Goal: Check status: Check status

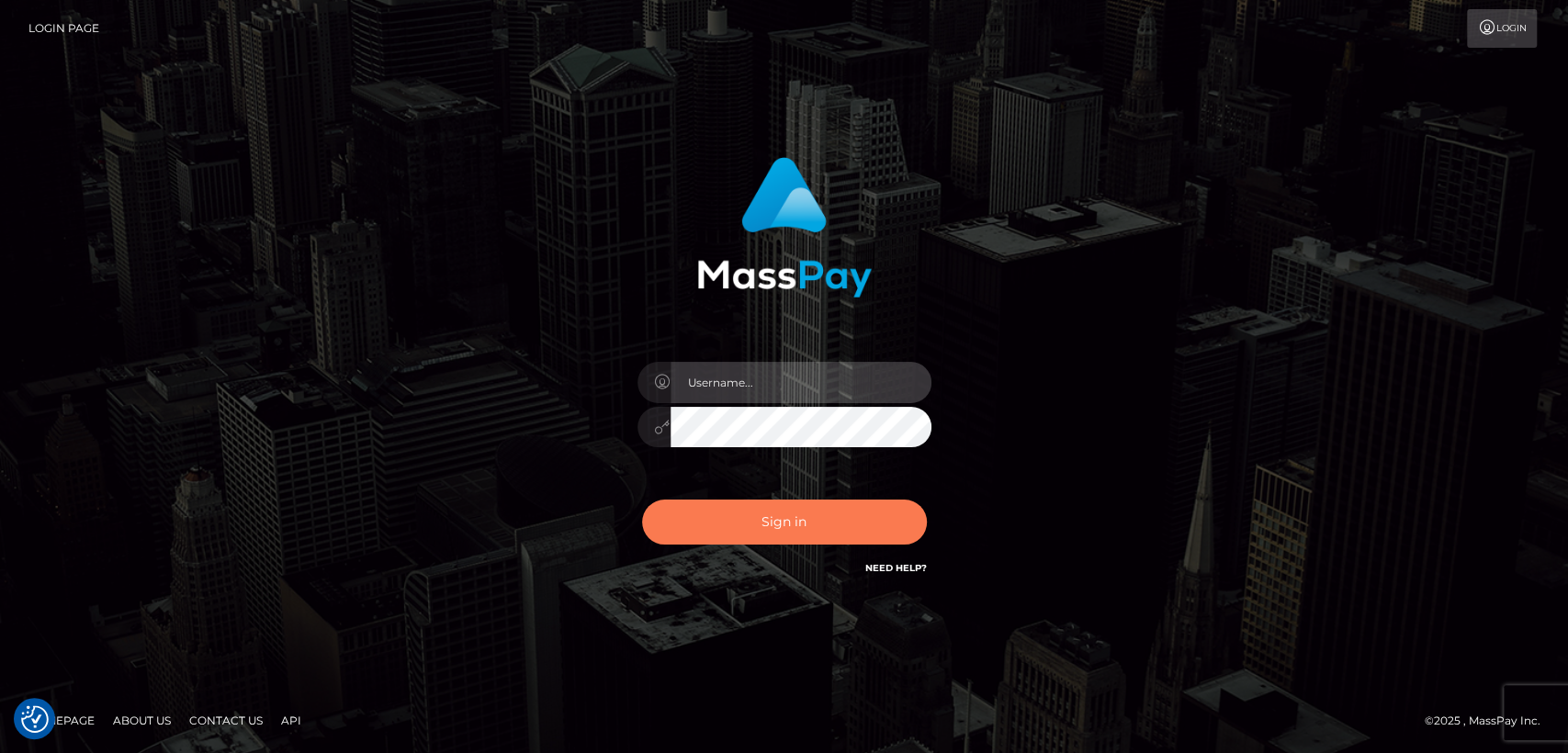
type input "[DOMAIN_NAME]"
click at [823, 518] on button "Sign in" at bounding box center [784, 522] width 285 height 45
type input "nt.es"
click at [823, 518] on button "Sign in" at bounding box center [784, 522] width 285 height 45
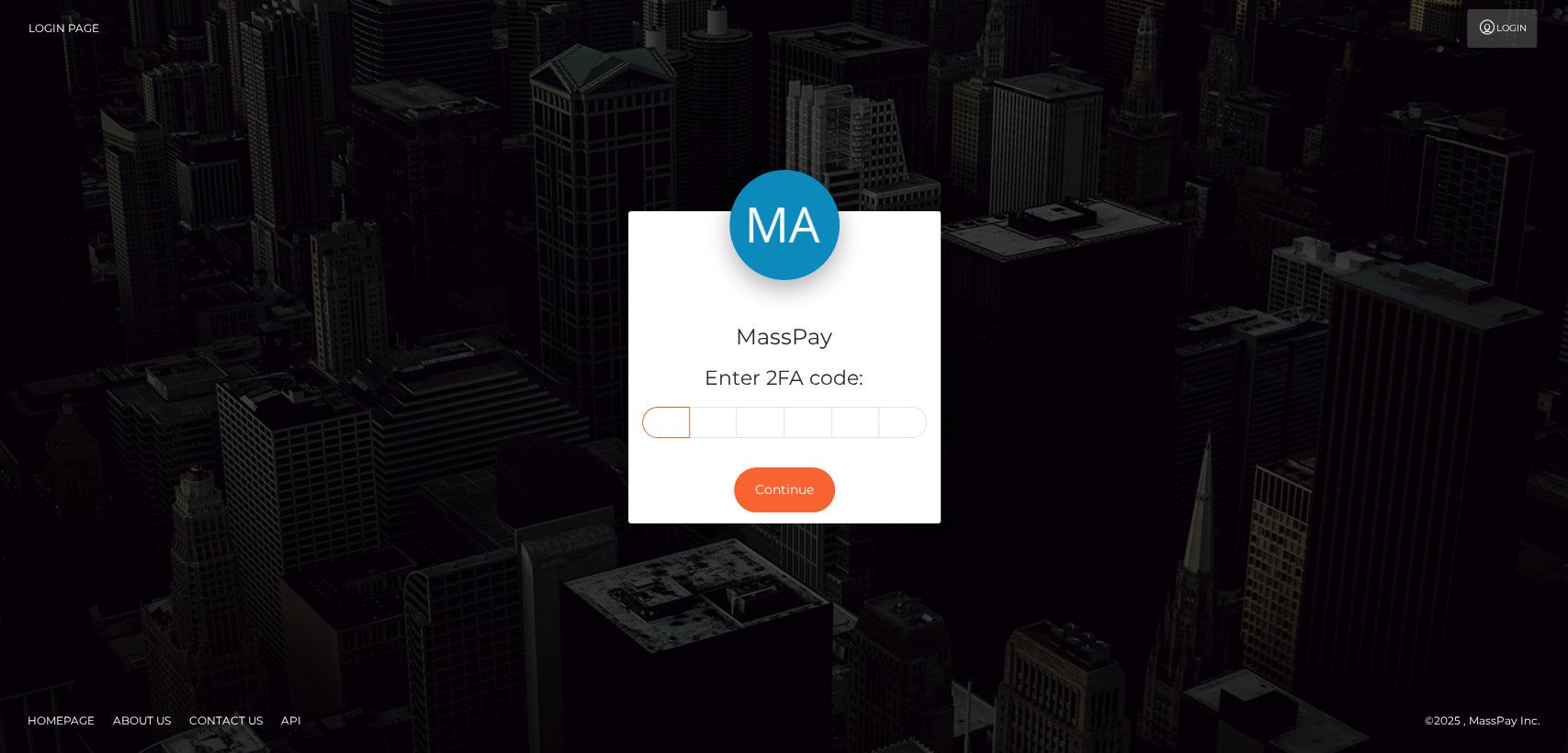
click at [673, 420] on input "text" at bounding box center [665, 421] width 48 height 31
paste input "2"
type input "2"
type input "9"
type input "0"
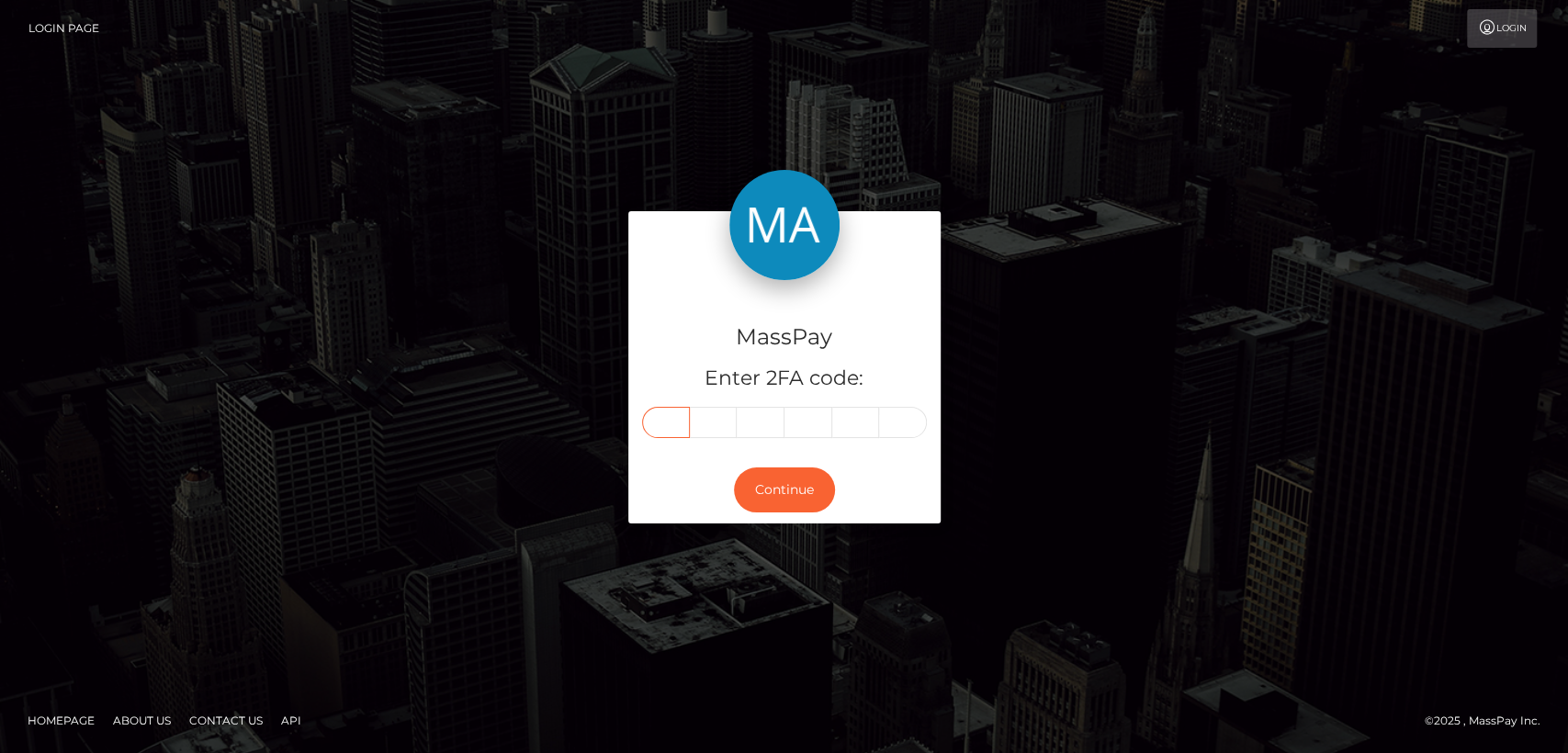
type input "0"
type input "5"
type input "1"
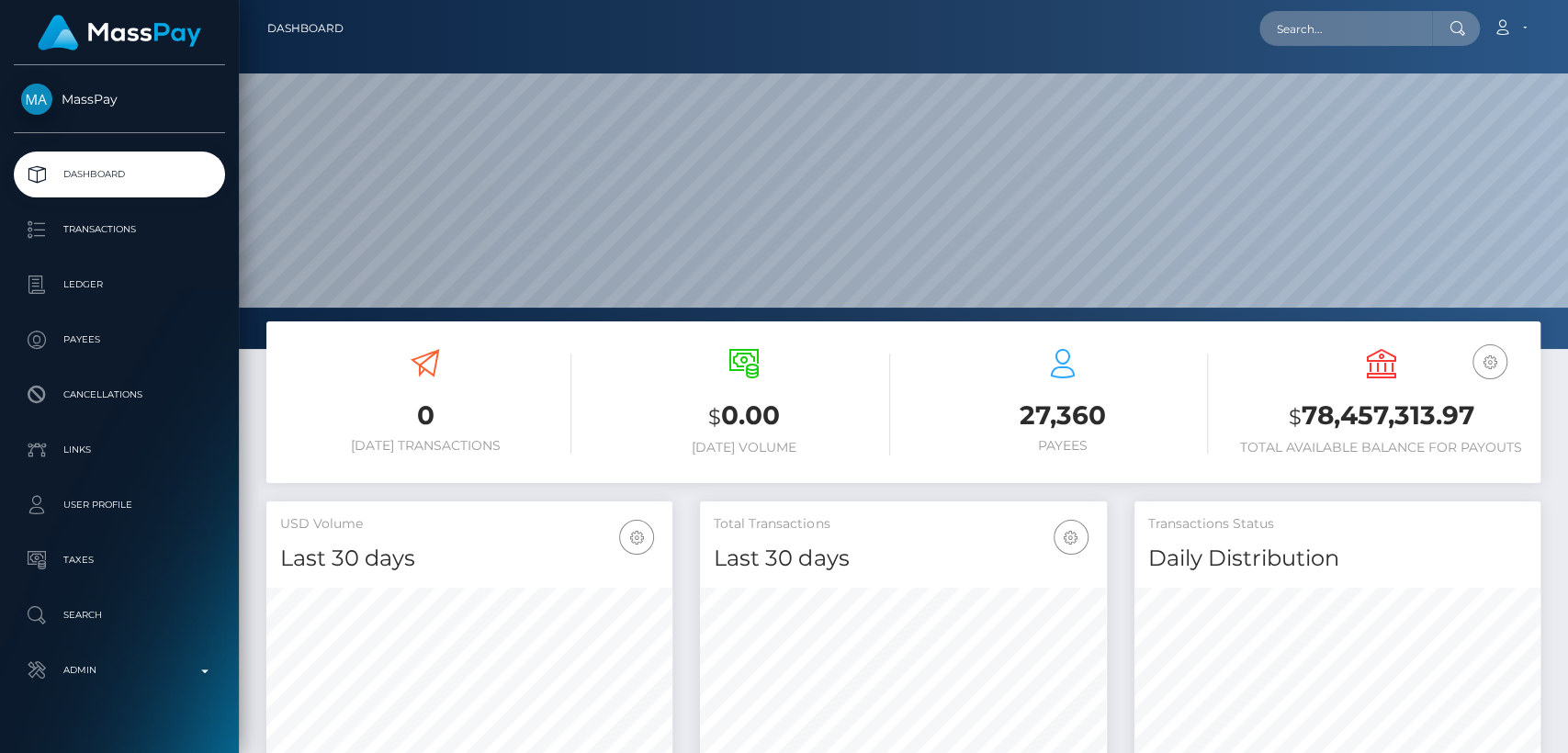
scroll to position [324, 406]
paste input "altheadesamparado049@gmail.com"
click at [1374, 23] on input "altheadesamparado049@gmail.com" at bounding box center [1345, 28] width 172 height 35
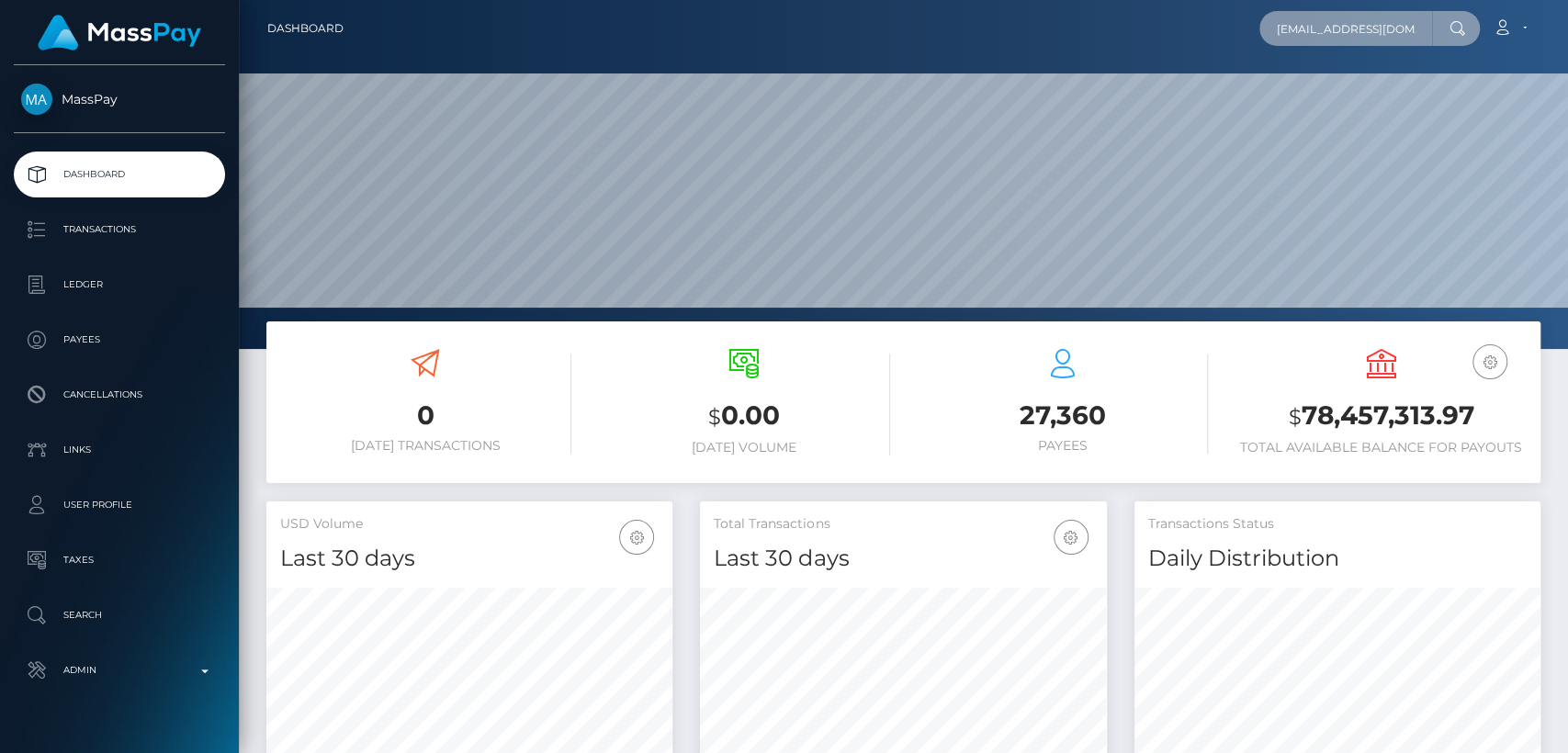
click at [1374, 23] on input "altheadesamparado049@gmail.com" at bounding box center [1345, 28] width 172 height 35
click at [1308, 17] on input "altheadesamparado049@gmail.com" at bounding box center [1345, 28] width 172 height 35
paste input "6864f2467fd0105d59039ed0"
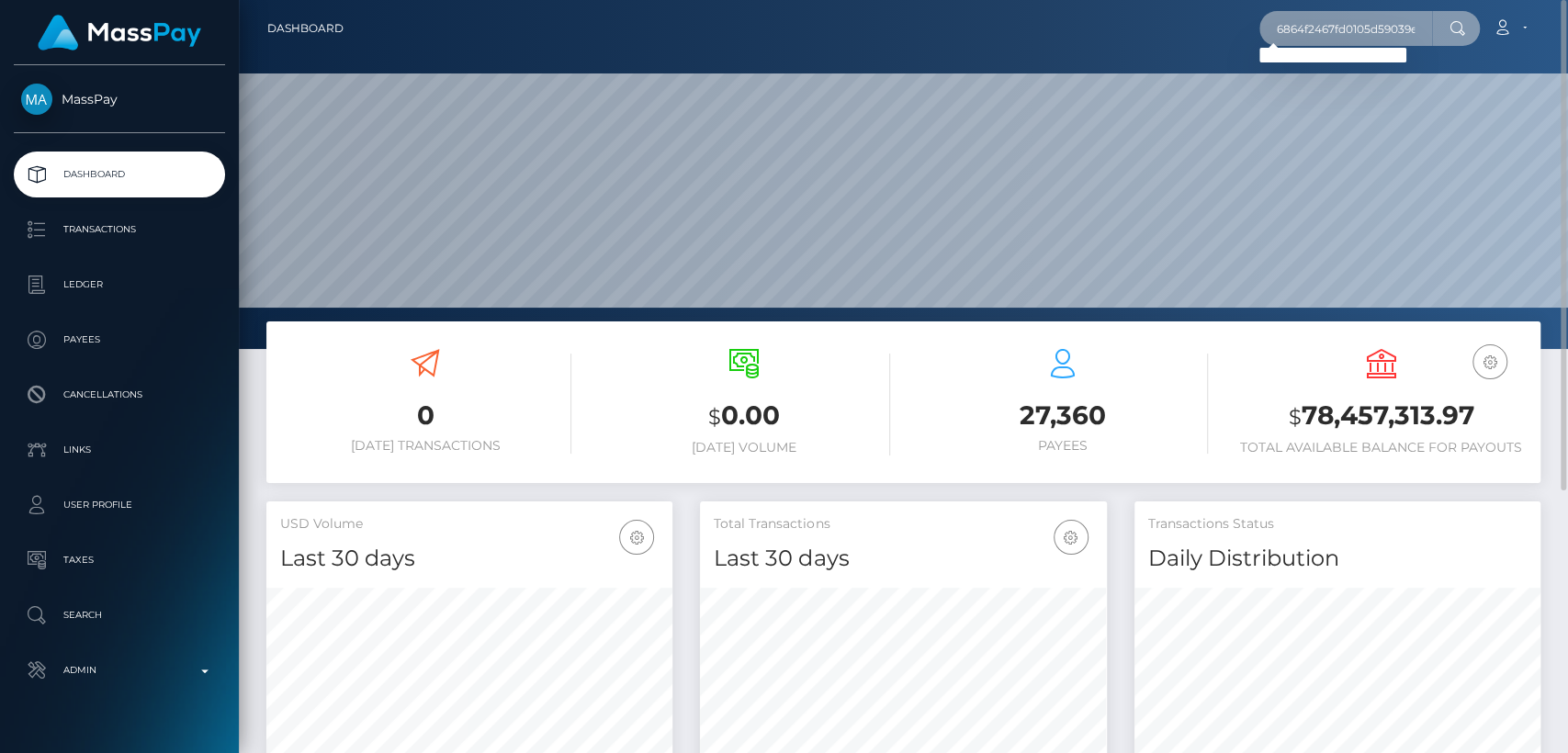
click at [1362, 34] on input "6864f2467fd0105d59039ed0" at bounding box center [1345, 28] width 172 height 35
paste input "theadesamparado@gmail.com"
type input "theadesamparado@gmail.com"
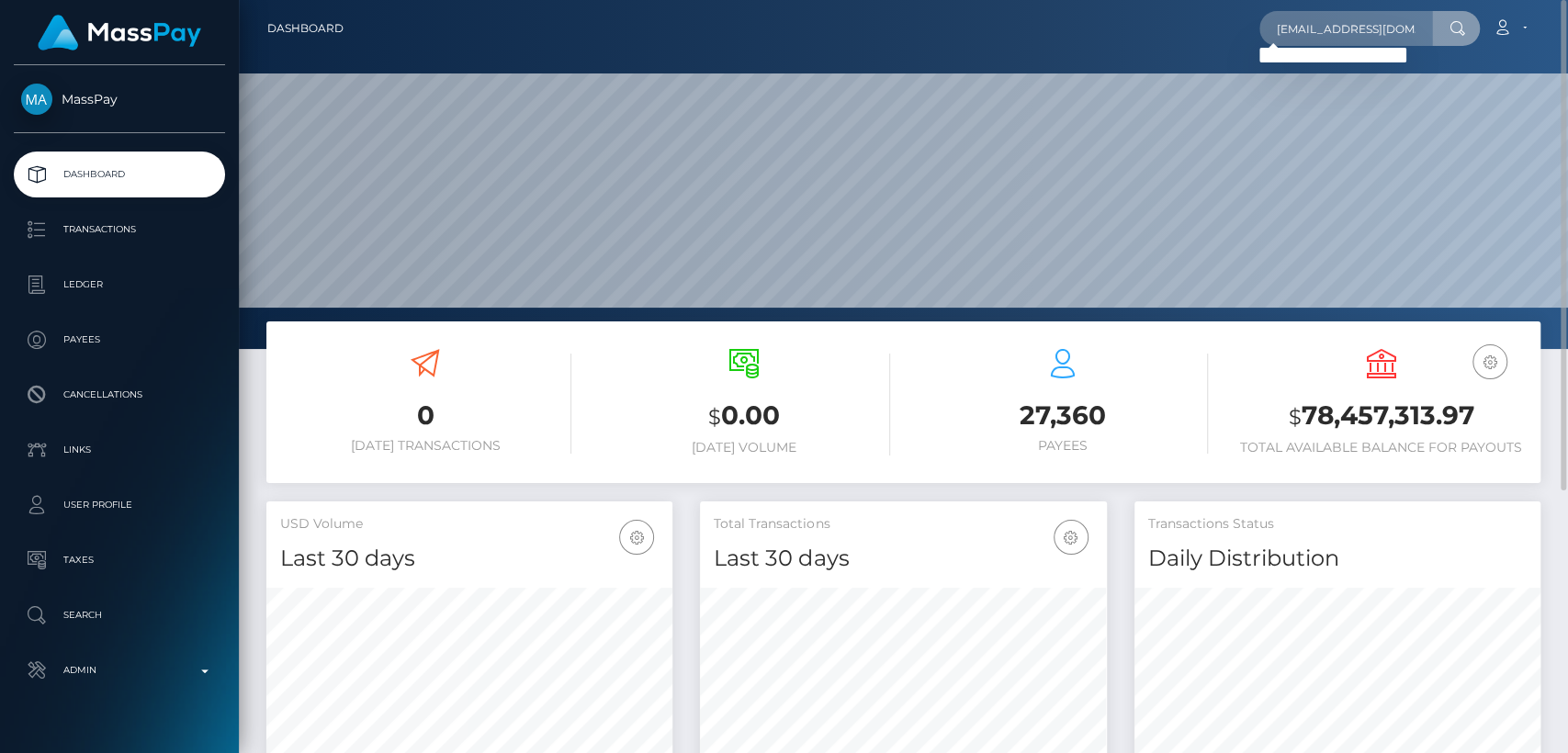
drag, startPoint x: 1445, startPoint y: 36, endPoint x: 1435, endPoint y: 38, distance: 10.2
click at [1440, 40] on div at bounding box center [1455, 28] width 48 height 35
click at [1457, 33] on icon at bounding box center [1457, 29] width 16 height 15
click at [1440, 31] on div at bounding box center [1455, 28] width 48 height 35
click at [1420, 33] on input "theadesamparado@gmail.com" at bounding box center [1345, 28] width 172 height 35
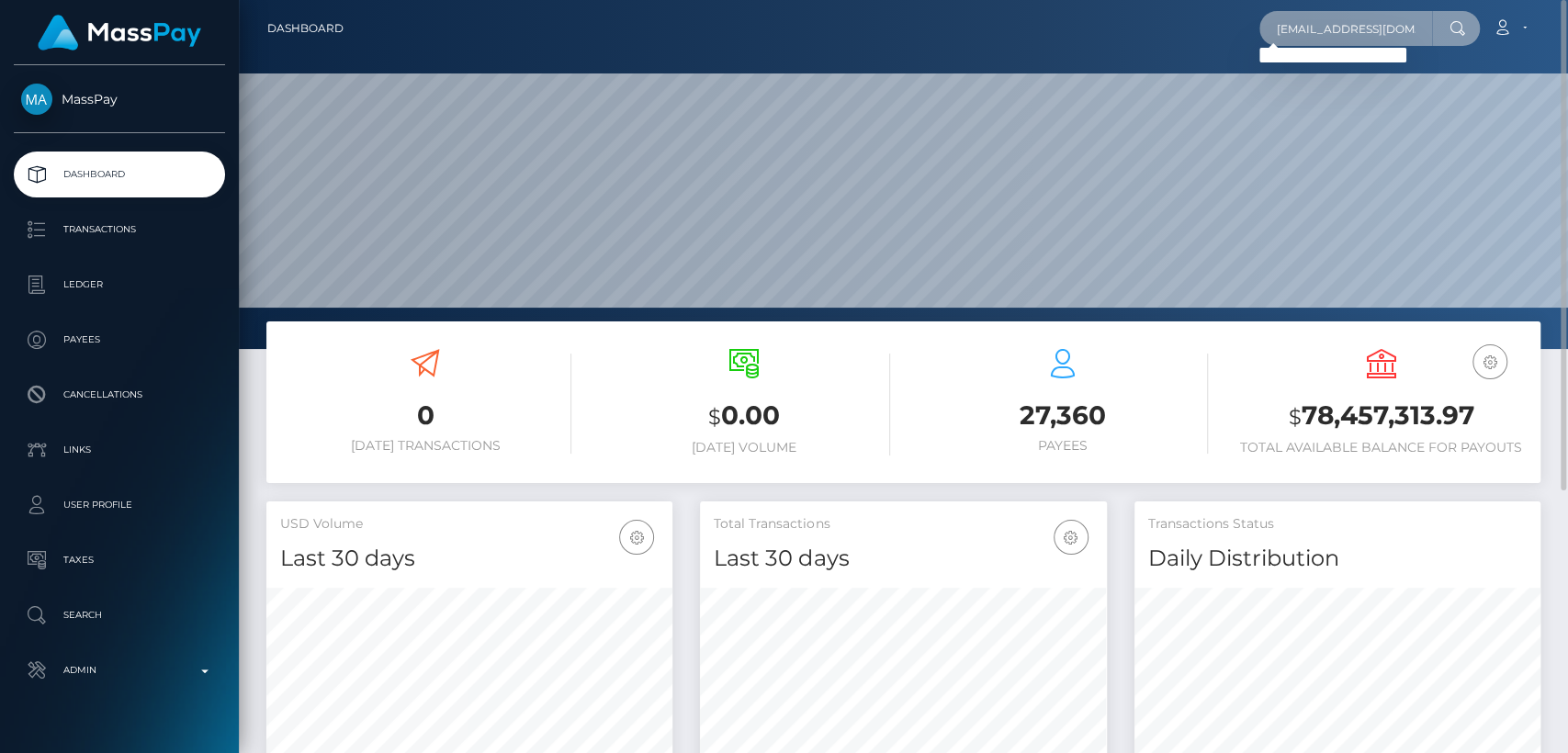
click at [1349, 23] on input "theadesamparado@gmail.com" at bounding box center [1345, 28] width 172 height 35
click at [1350, 22] on input "theadesamparado@gmail.com" at bounding box center [1345, 28] width 172 height 35
click at [1352, 22] on input "theadesamparado@gmail.com" at bounding box center [1345, 28] width 172 height 35
click at [1352, 22] on input "theadesamparado@gmail.com" at bounding box center [1345, 28] width 172 height 35
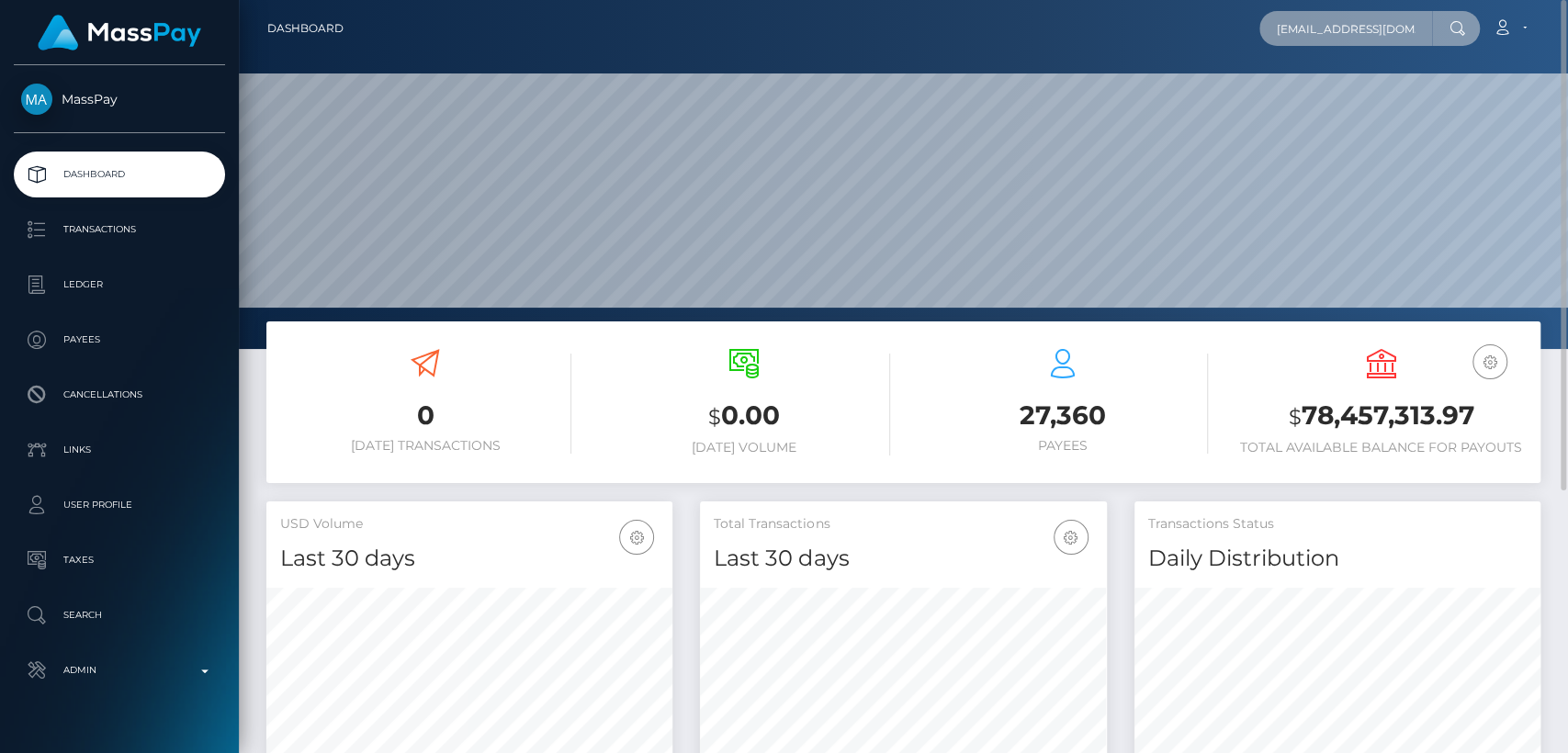
click at [1352, 22] on input "theadesamparado@gmail.com" at bounding box center [1345, 28] width 172 height 35
paste input "theadesamparado@gmail.com"
type input "theadesamparado@gmail.com"
click at [1380, 25] on input "theadesamparado@gmail.com" at bounding box center [1345, 28] width 172 height 35
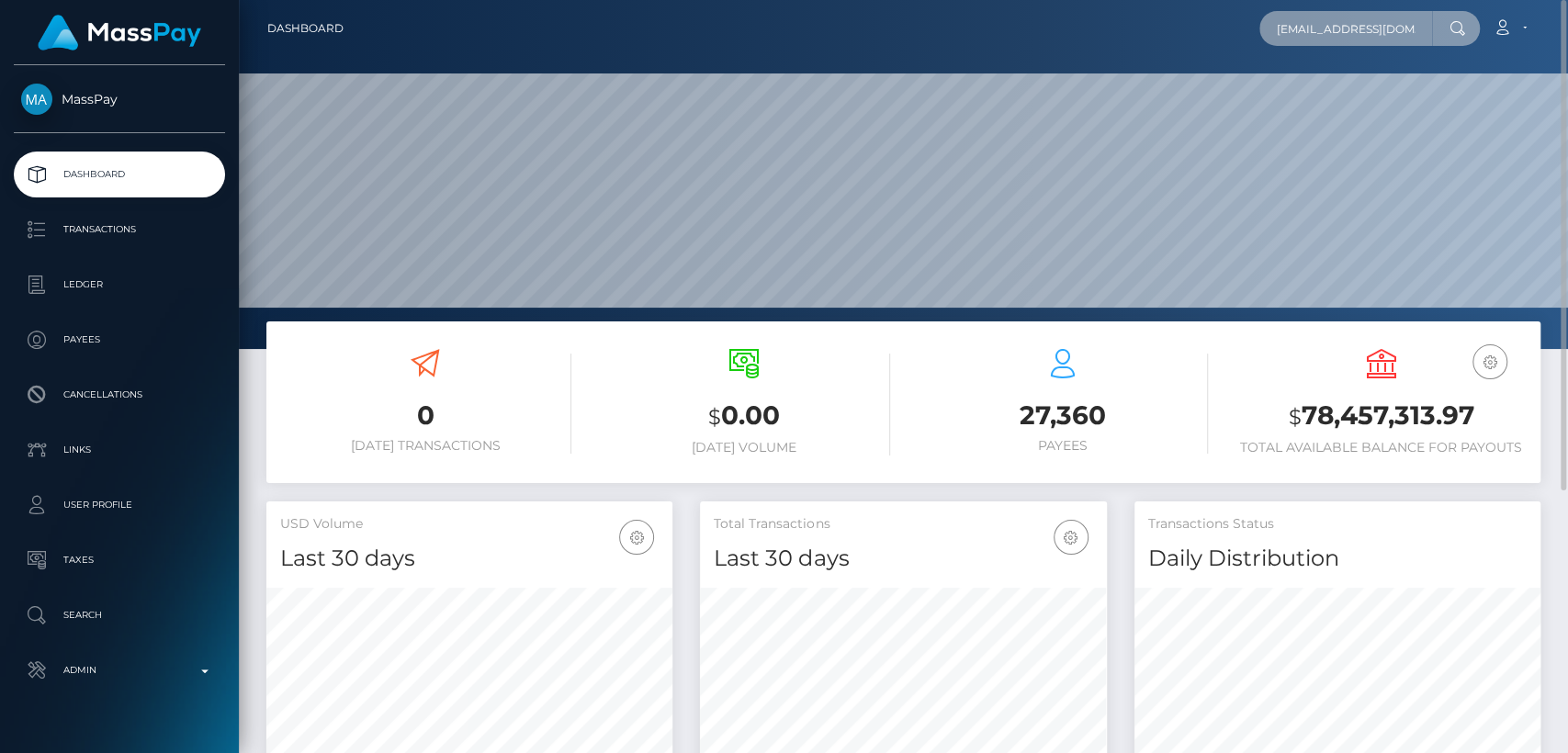
click at [1380, 25] on input "theadesamparado@gmail.com" at bounding box center [1345, 28] width 172 height 35
paste input "6864f2467fd0105d59039ef0"
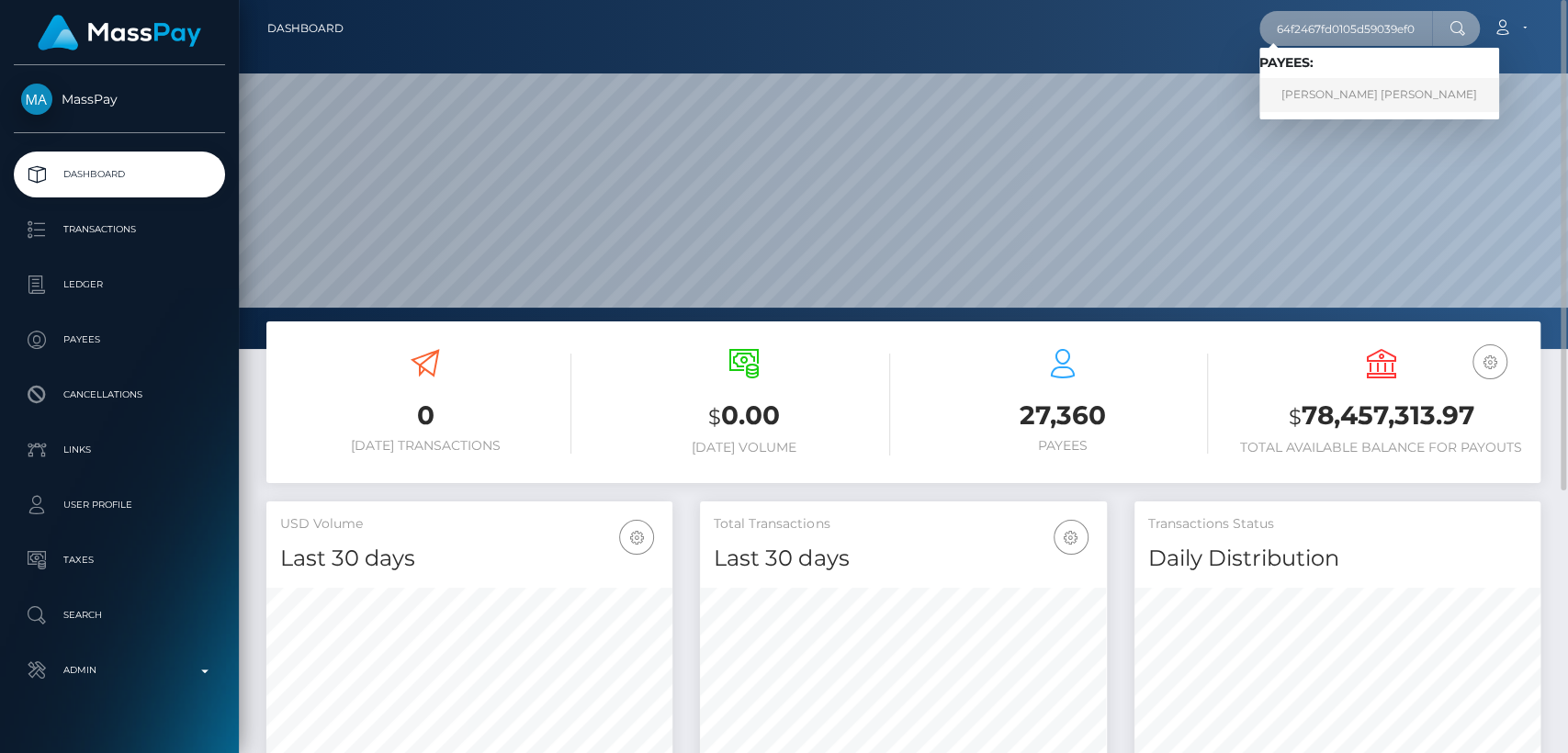
type input "6864f2467fd0105d59039ef0"
click at [1383, 97] on link "Althea Madila Desamparado" at bounding box center [1379, 95] width 240 height 34
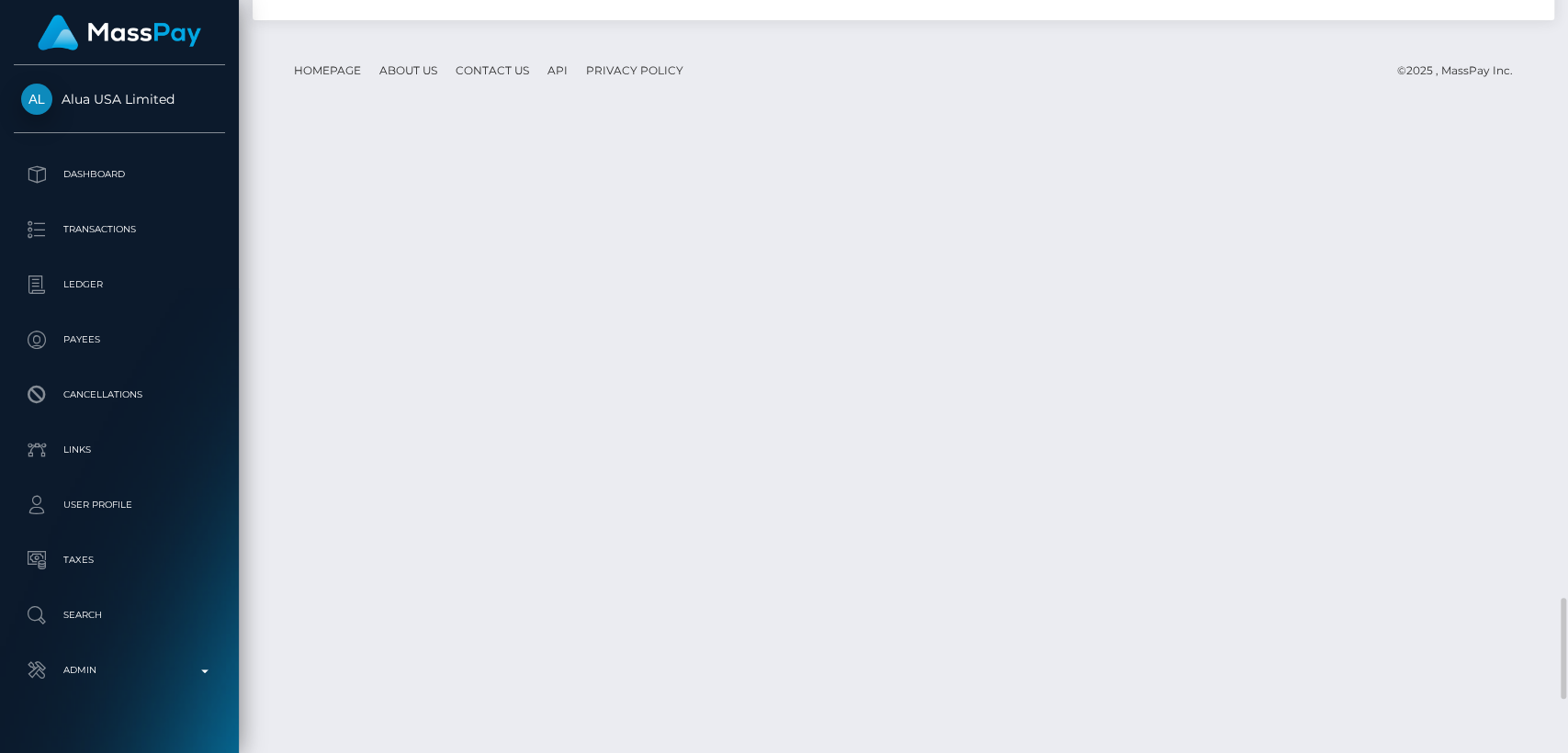
scroll to position [4764, 0]
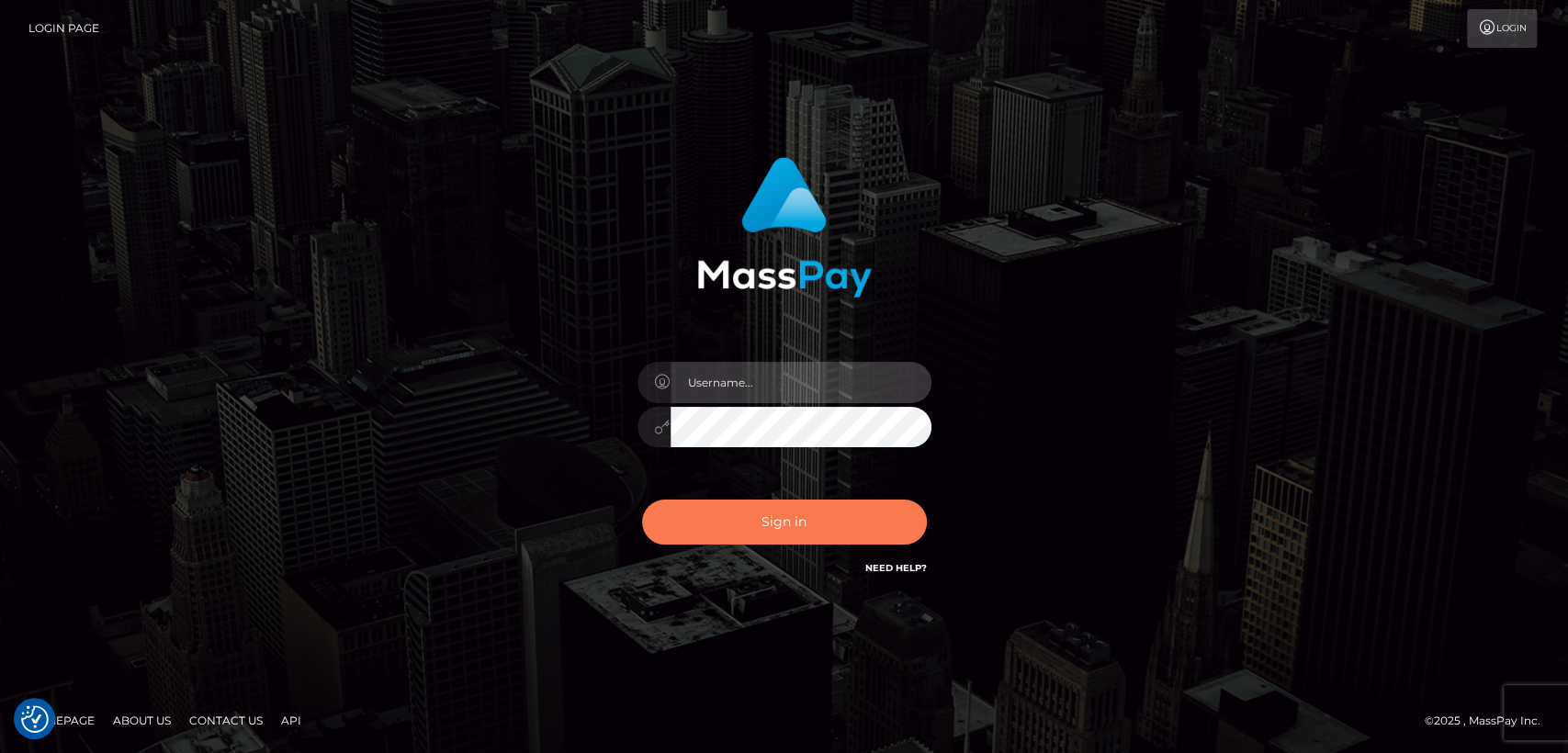
type input "[DOMAIN_NAME]"
click at [808, 527] on button "Sign in" at bounding box center [784, 522] width 285 height 45
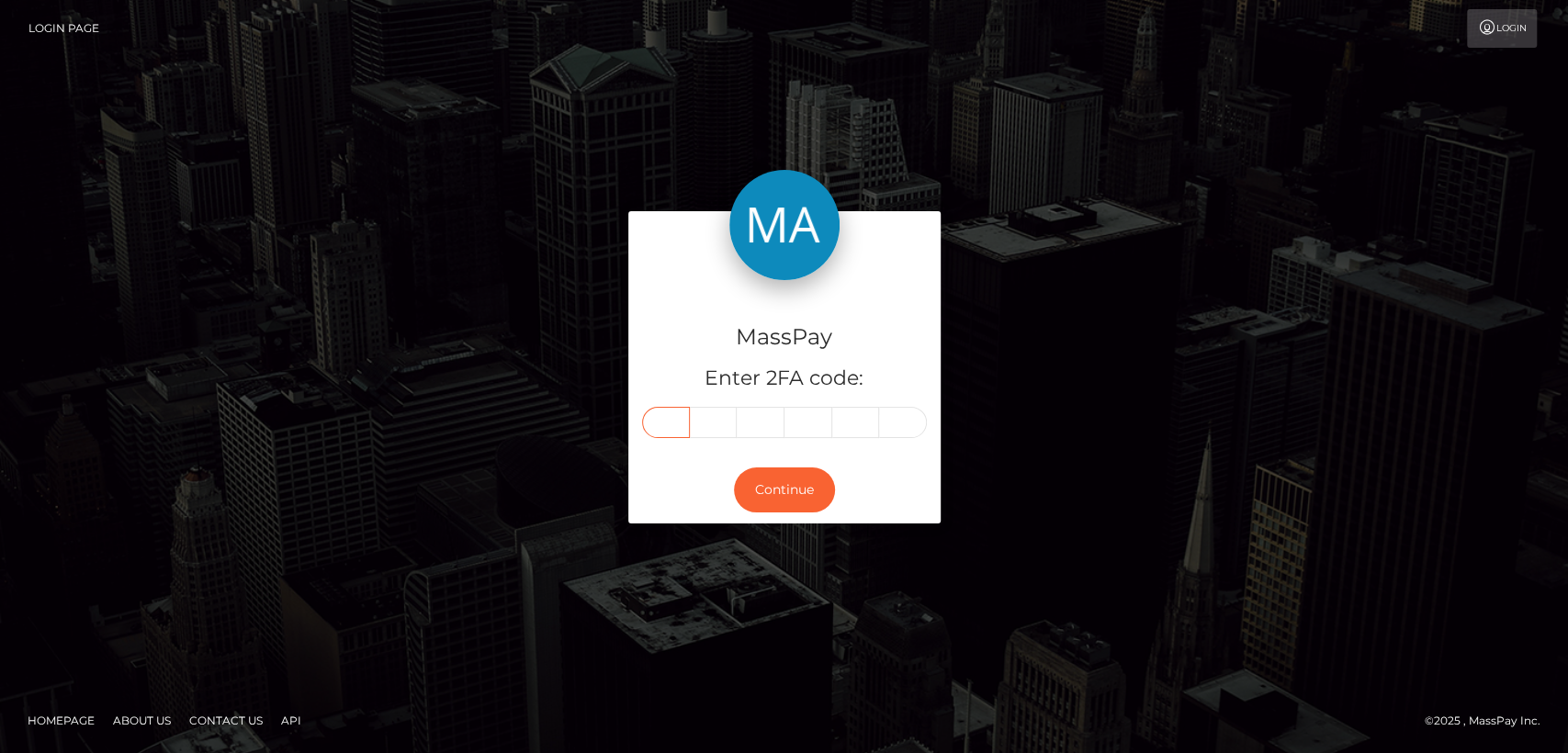
click at [673, 429] on input "text" at bounding box center [665, 421] width 48 height 31
paste input "6"
type input "6"
type input "2"
type input "6"
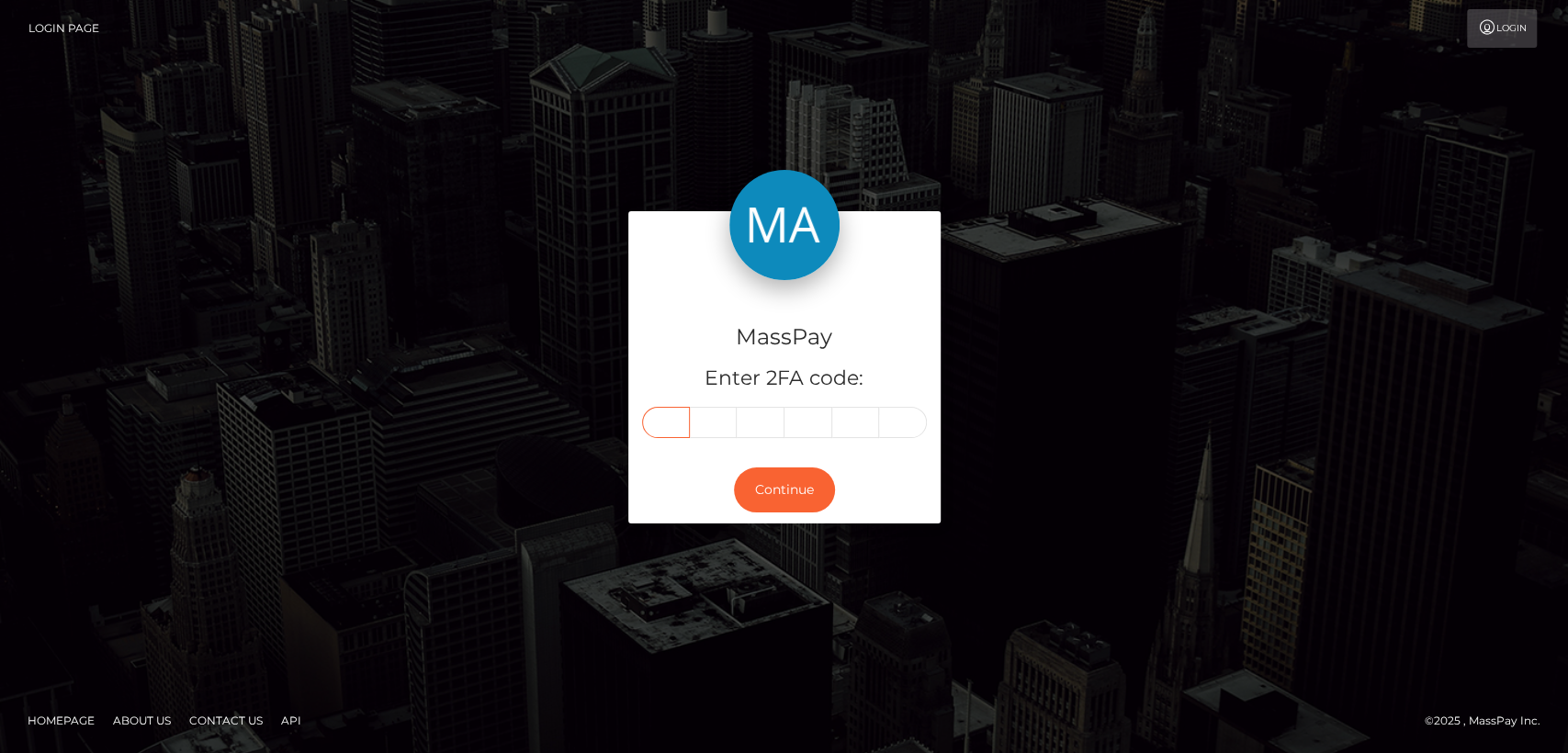
type input "2"
type input "3"
type input "5"
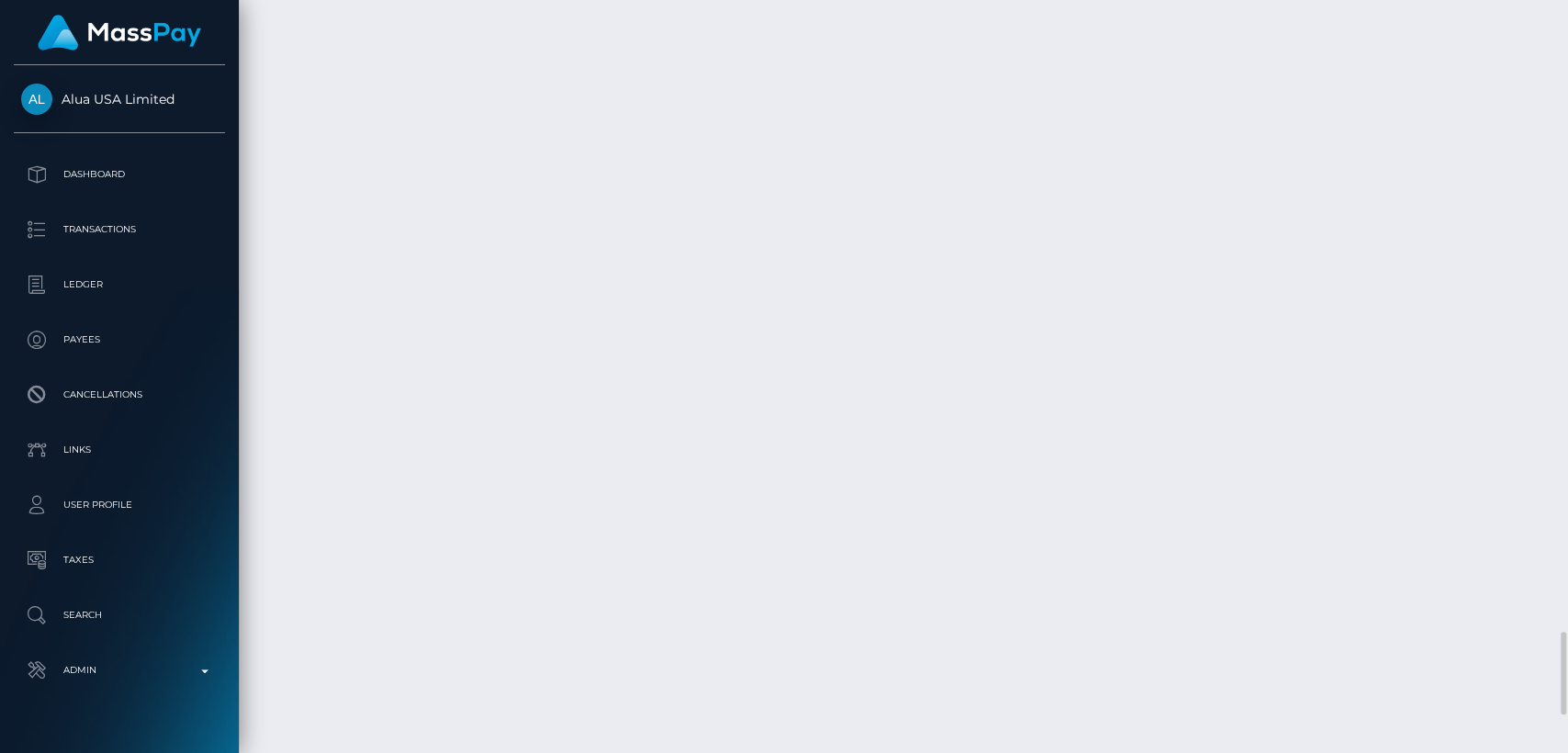
scroll to position [220, 406]
click at [1440, 266] on div "Force status update" at bounding box center [1445, 271] width 134 height 34
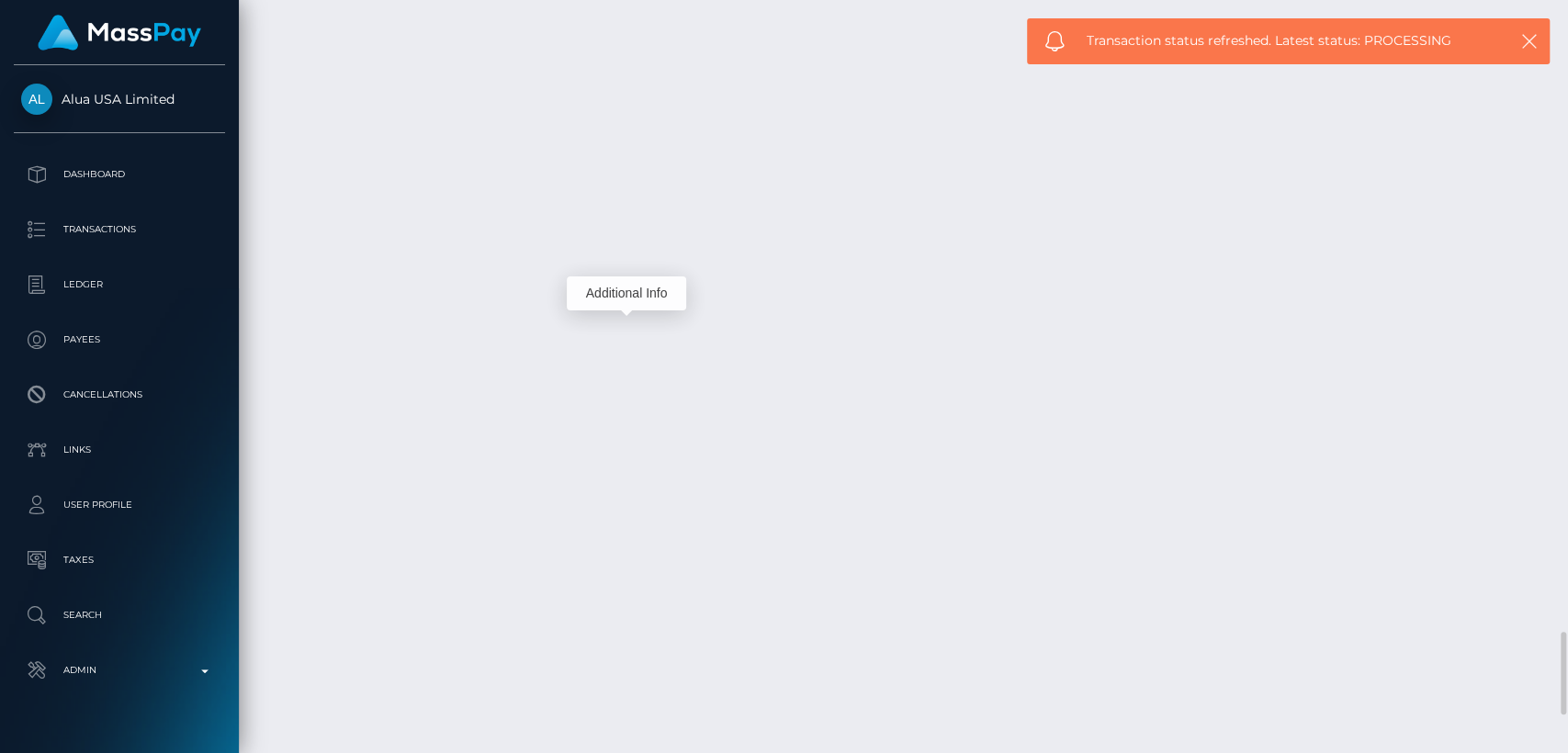
click at [627, 300] on div "Additional Info" at bounding box center [626, 293] width 119 height 34
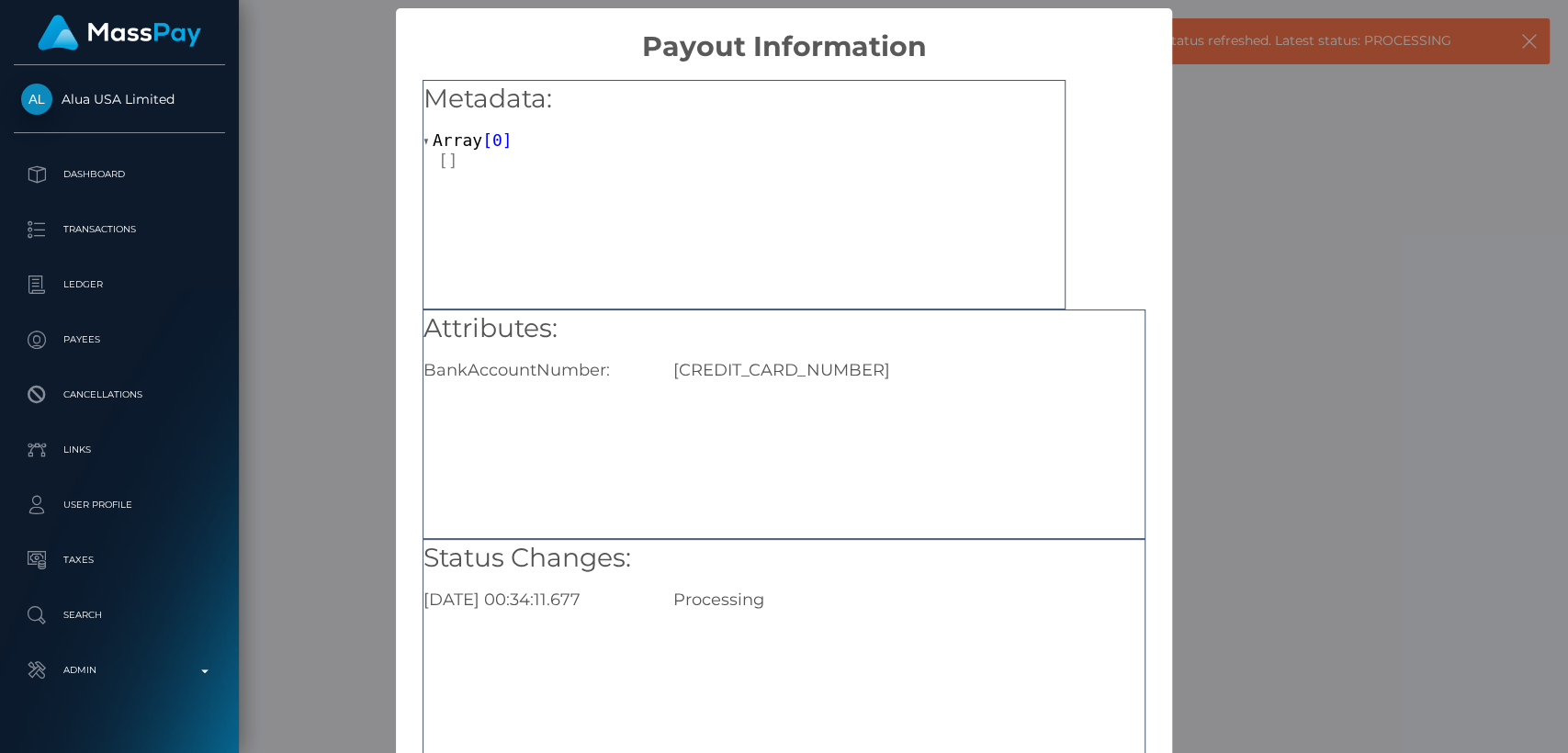
scroll to position [120, 0]
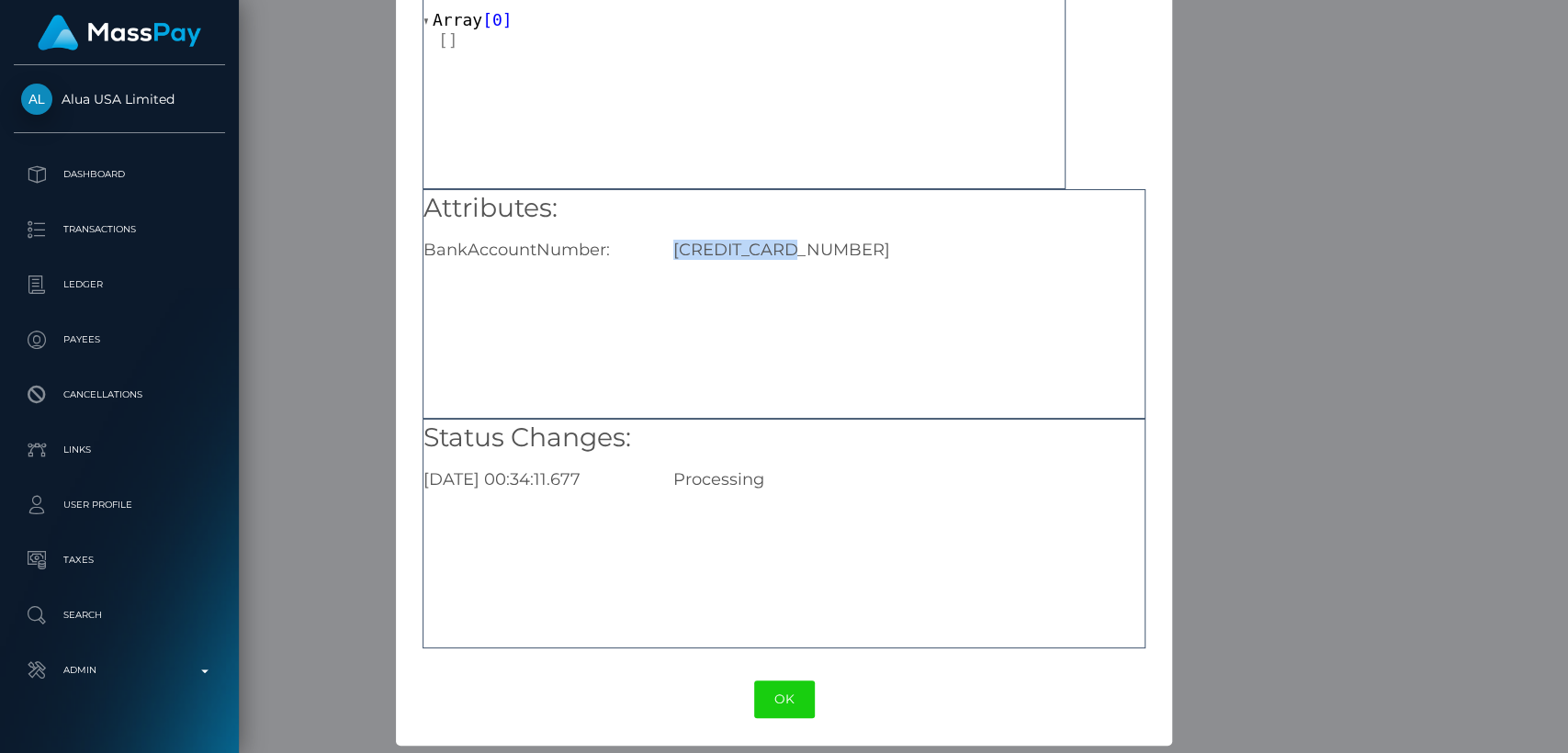
drag, startPoint x: 821, startPoint y: 264, endPoint x: 668, endPoint y: 258, distance: 153.1
click at [668, 258] on div "Attributes: BankAccountNumber: 639397881157" at bounding box center [784, 303] width 723 height 229
copy div "639397881157"
click at [1374, 170] on div "× Payout Information Metadata: Array [ 0 ] Attributes: BankAccountNumber: 63939…" at bounding box center [784, 376] width 1568 height 753
click at [642, 145] on div "Metadata: Array [ 0 ]" at bounding box center [744, 74] width 643 height 229
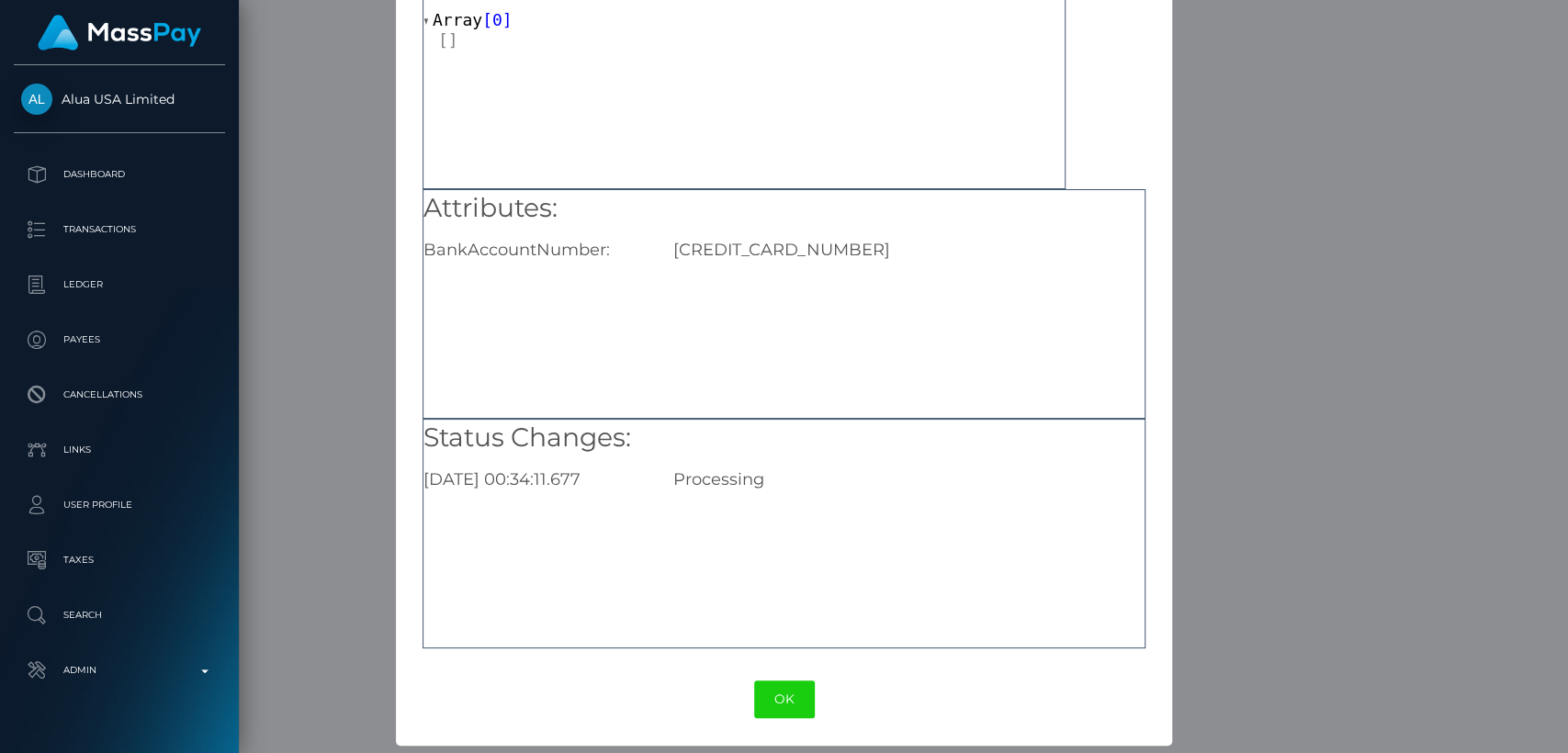
click at [1245, 147] on div "× Payout Information Metadata: Array [ 0 ] Attributes: BankAccountNumber: 63939…" at bounding box center [784, 376] width 1568 height 753
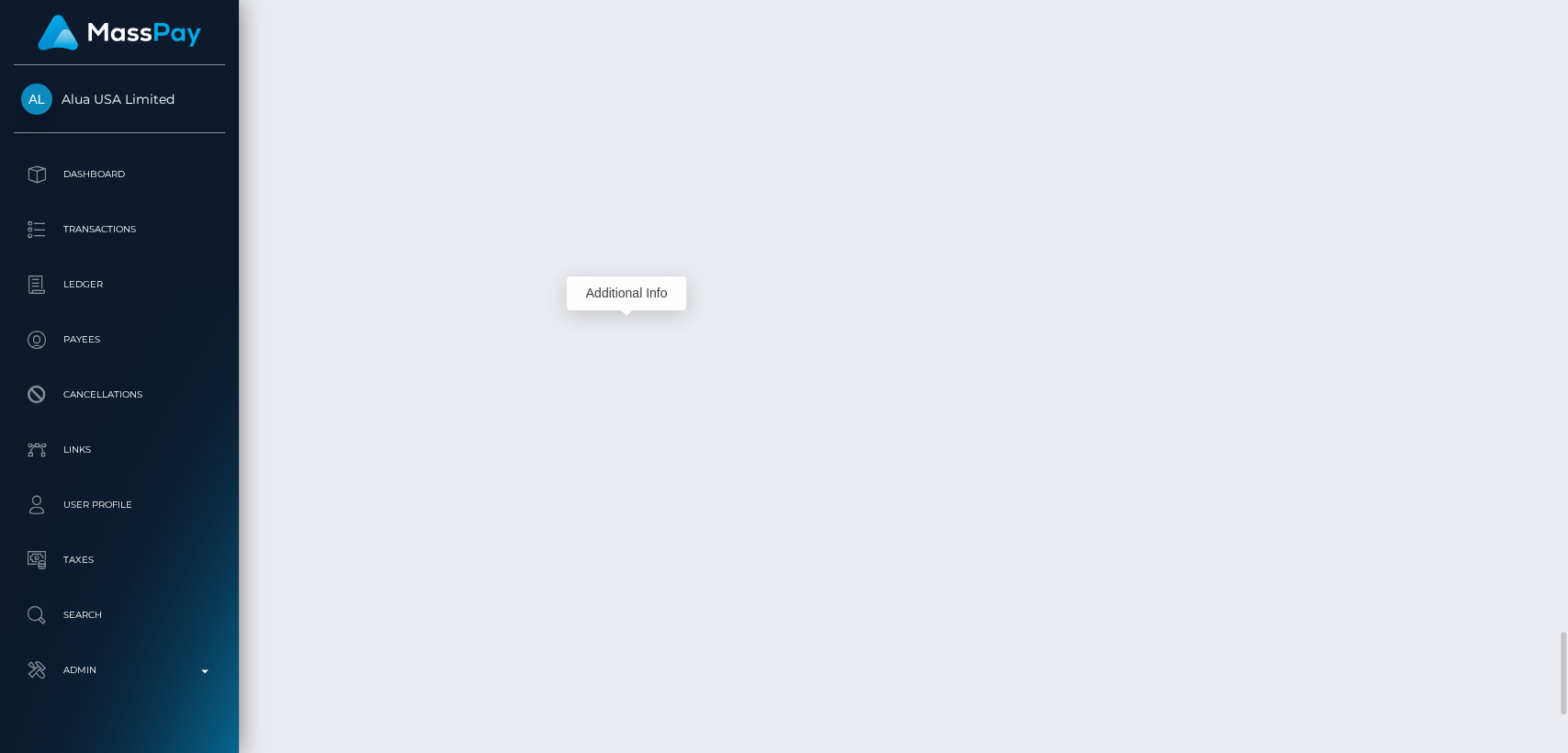
scroll to position [220, 406]
drag, startPoint x: 1161, startPoint y: 328, endPoint x: 1138, endPoint y: 311, distance: 28.6
copy td "$88.22 USD"
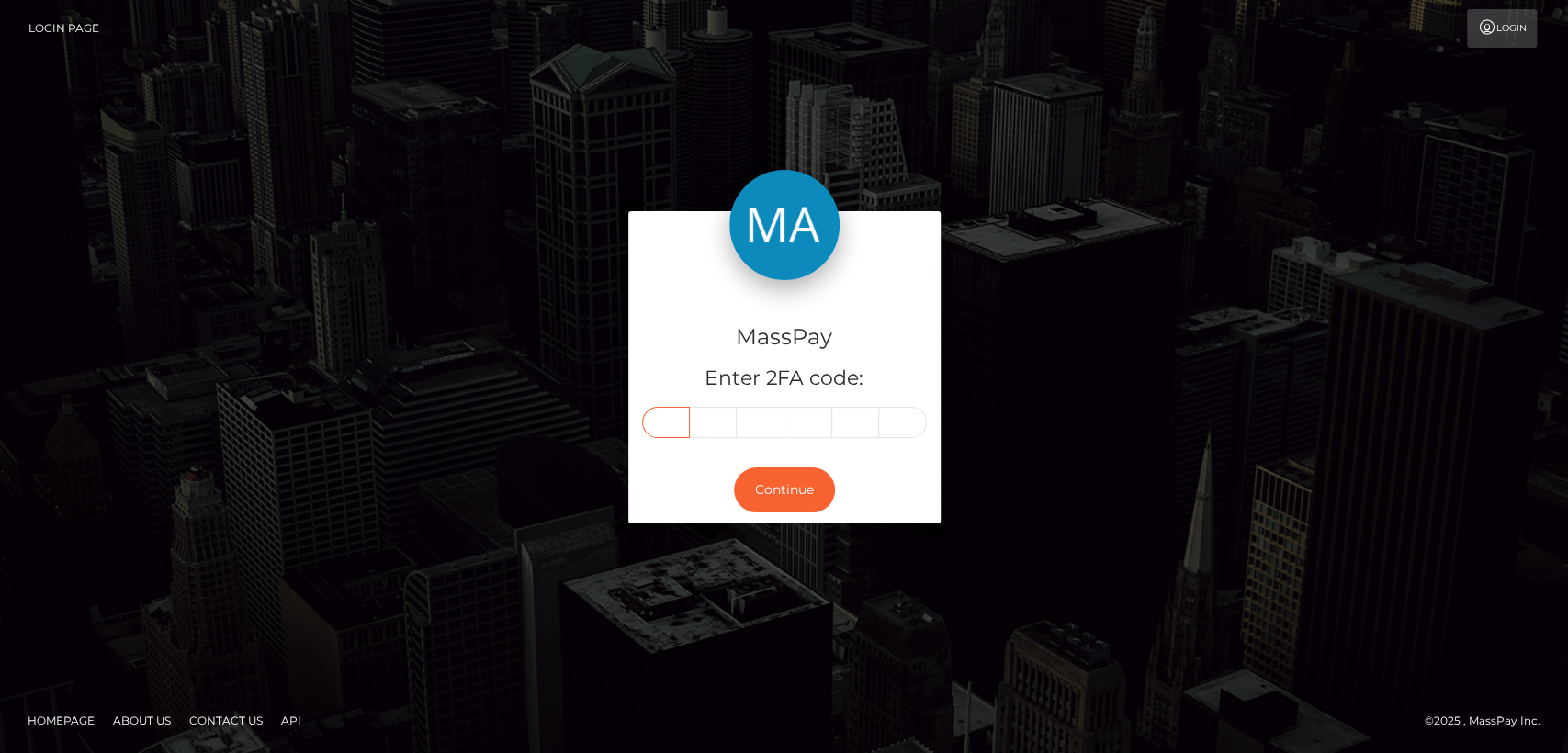
click at [676, 428] on input "text" at bounding box center [665, 421] width 48 height 31
paste input "6"
type input "6"
type input "2"
type input "7"
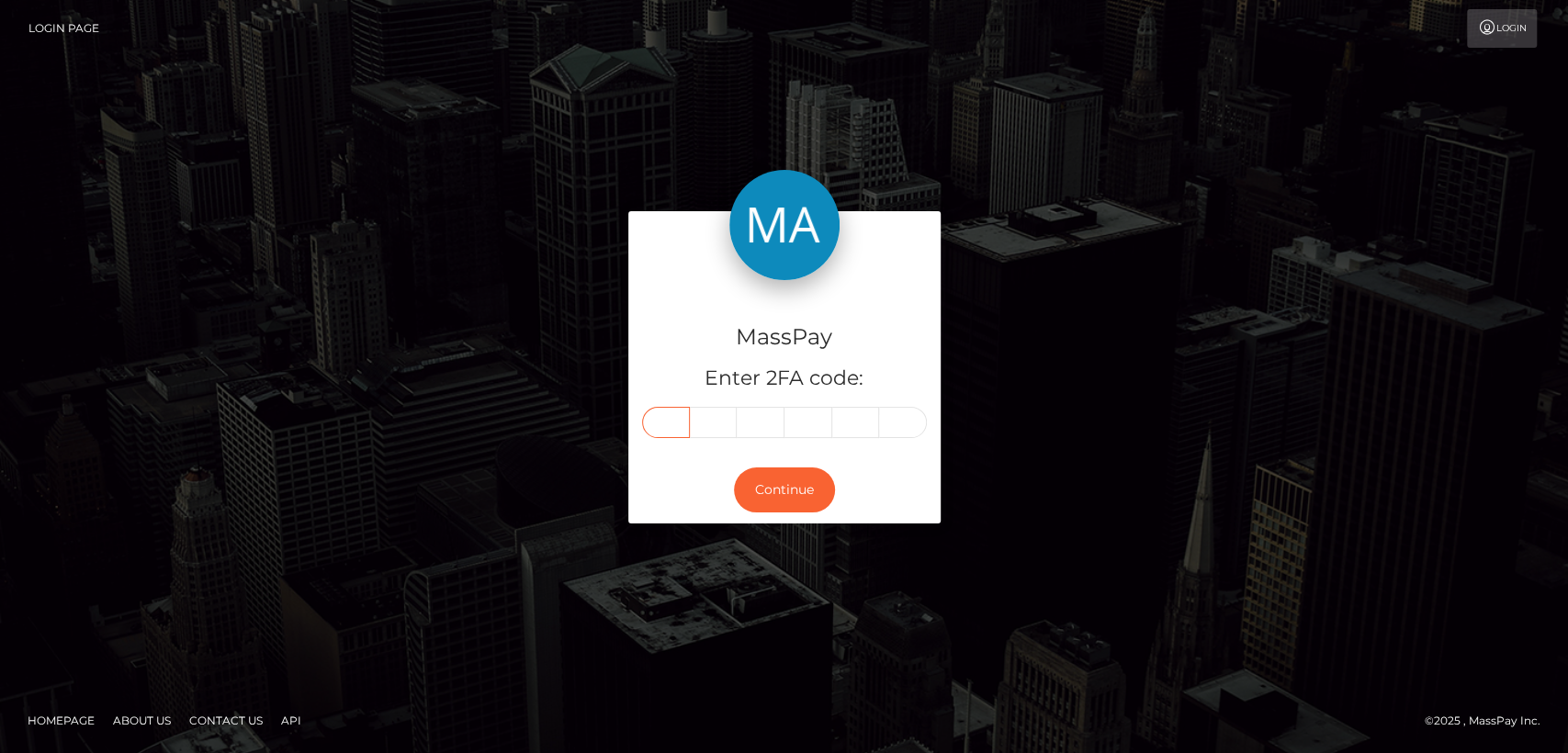
type input "2"
type input "7"
click at [787, 480] on button "Continue" at bounding box center [784, 490] width 101 height 45
